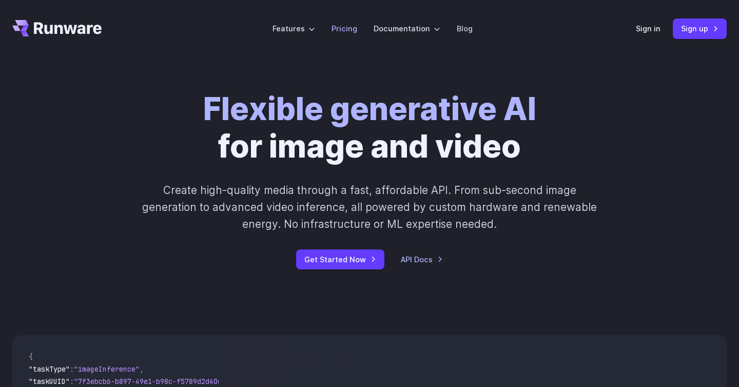
click at [347, 27] on link "Pricing" at bounding box center [345, 29] width 26 height 12
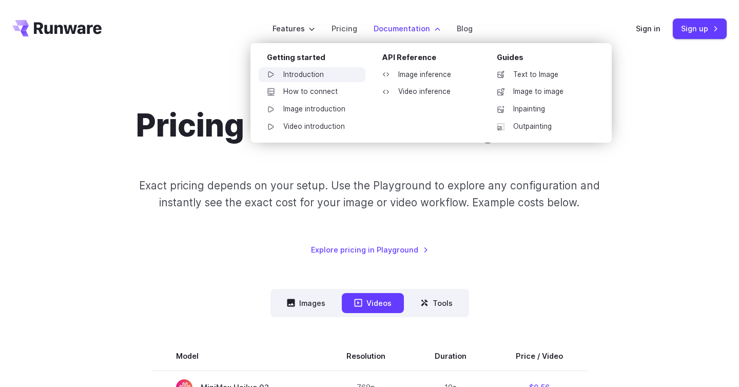
click at [300, 75] on link "Introduction" at bounding box center [312, 74] width 107 height 15
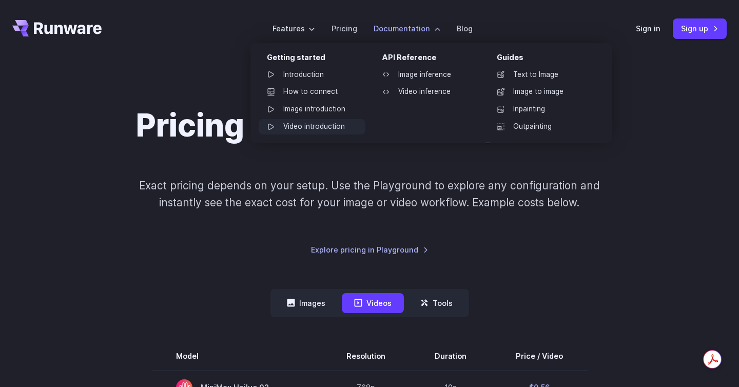
click at [304, 125] on link "Video introduction" at bounding box center [312, 126] width 107 height 15
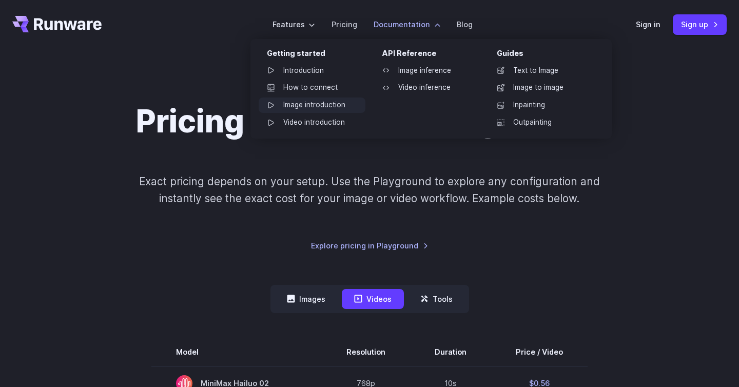
scroll to position [5, 0]
click at [306, 90] on link "How to connect" at bounding box center [312, 87] width 107 height 15
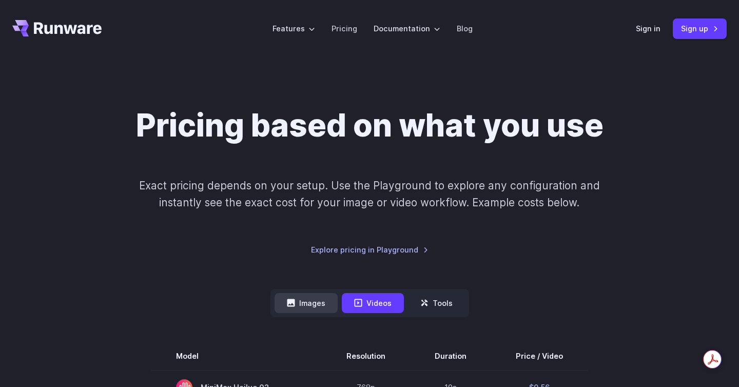
click at [302, 305] on button "Images" at bounding box center [306, 303] width 63 height 20
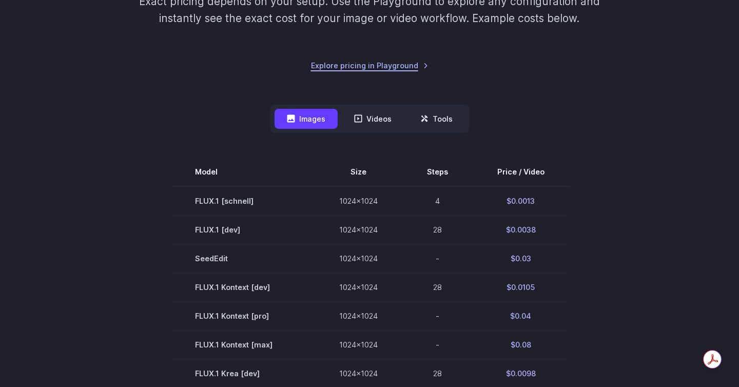
scroll to position [224, 0]
